Goal: Find specific page/section: Find specific page/section

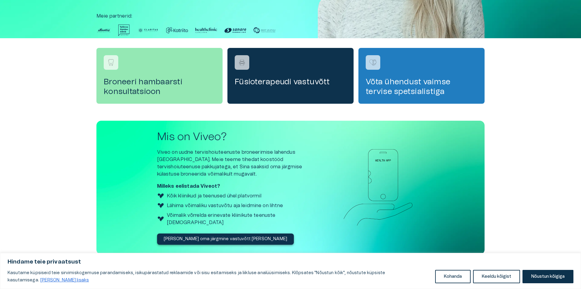
scroll to position [159, 0]
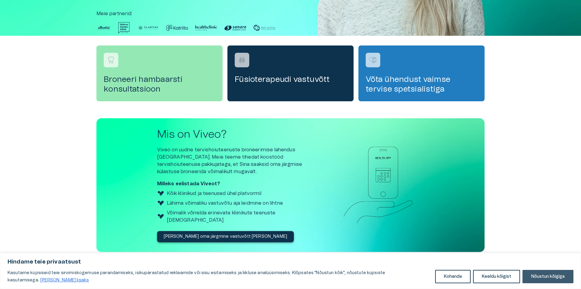
click at [547, 278] on button "Nõustun kõigiga" at bounding box center [547, 276] width 51 height 13
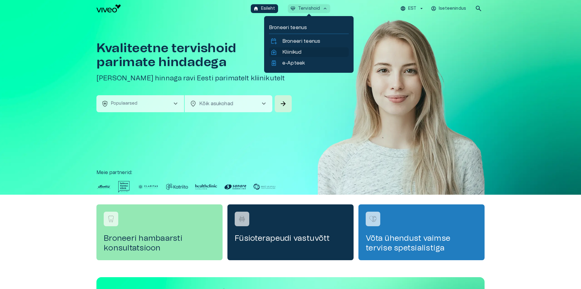
click at [290, 48] on div "home_health Kliinikud" at bounding box center [309, 52] width 80 height 10
click at [293, 53] on p "Kliinikud" at bounding box center [291, 52] width 19 height 7
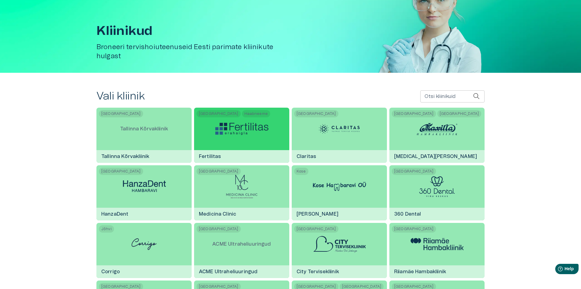
scroll to position [121, 0]
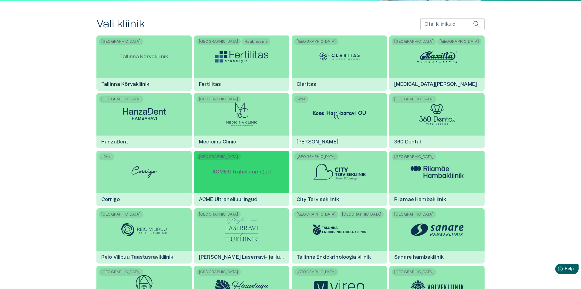
click at [266, 175] on p "ACME Ultraheliuuringud" at bounding box center [241, 171] width 68 height 17
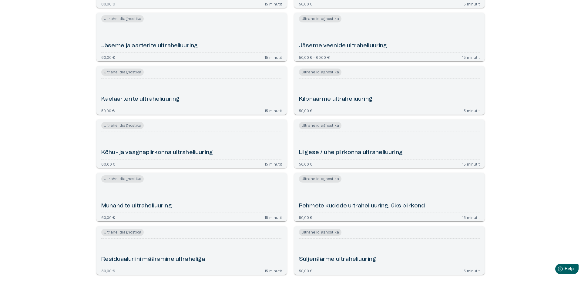
scroll to position [269, 0]
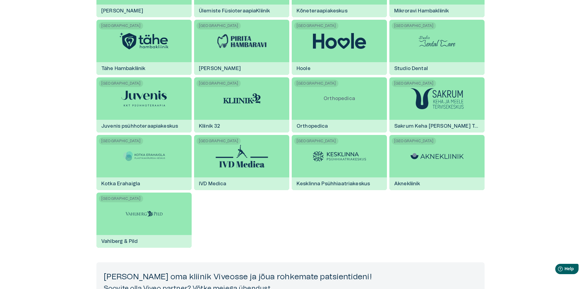
scroll to position [1013, 0]
